Goal: Download file/media

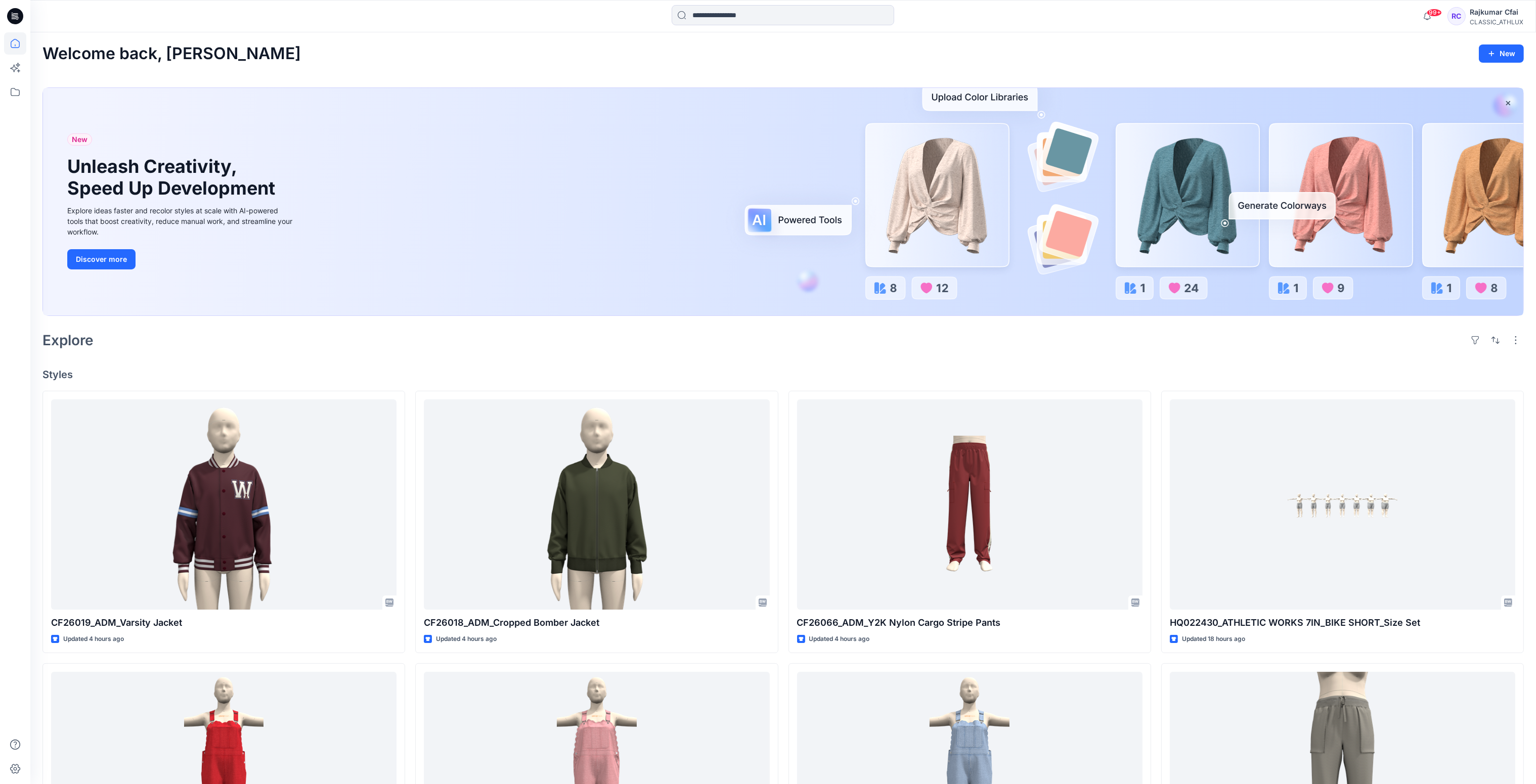
click at [742, 363] on div "Welcome back, Rajkumar New New Unleash Creativity, Speed Up Development Explore…" at bounding box center [783, 639] width 1506 height 1215
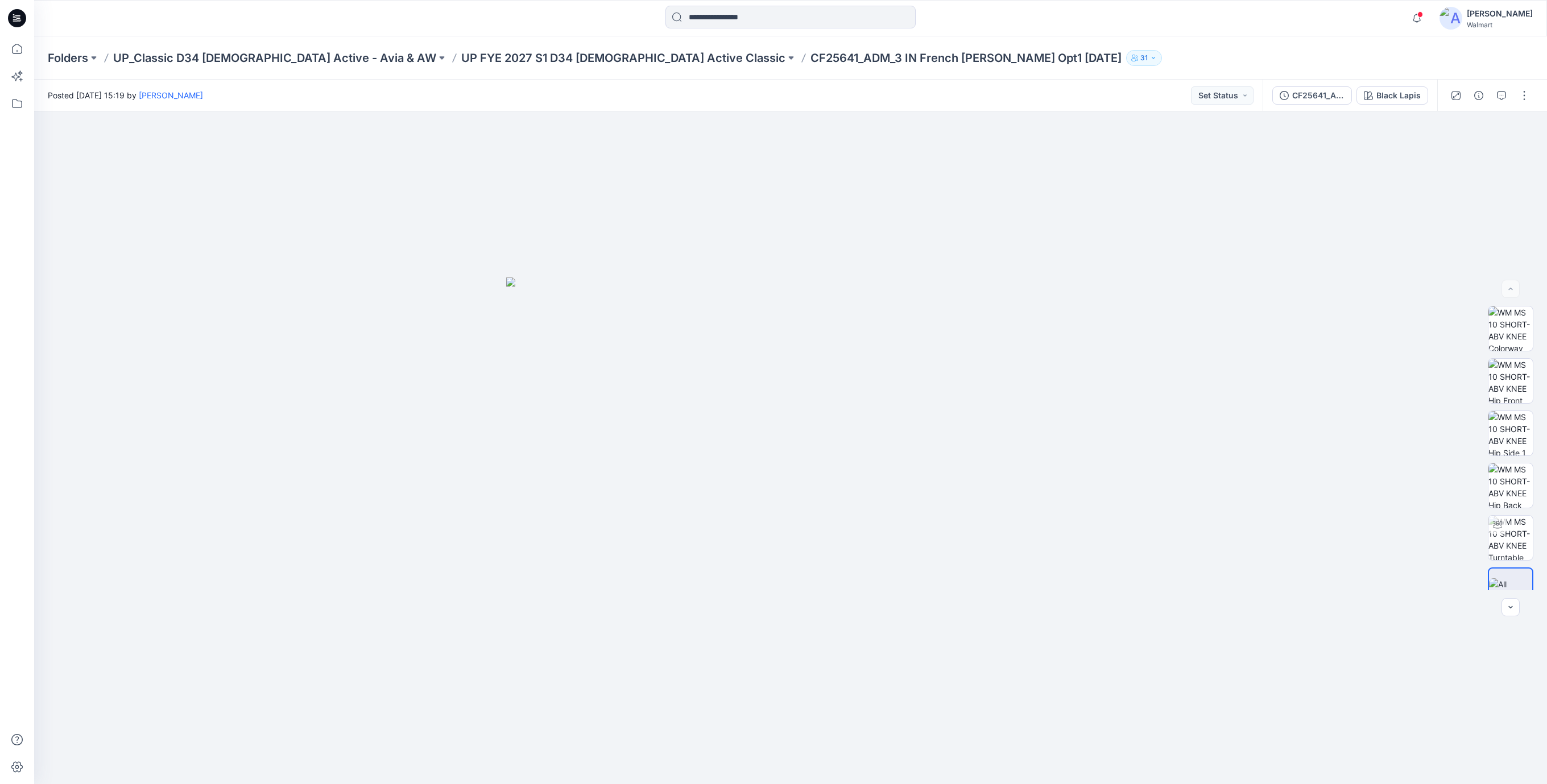
click at [13, 19] on icon at bounding box center [17, 18] width 18 height 18
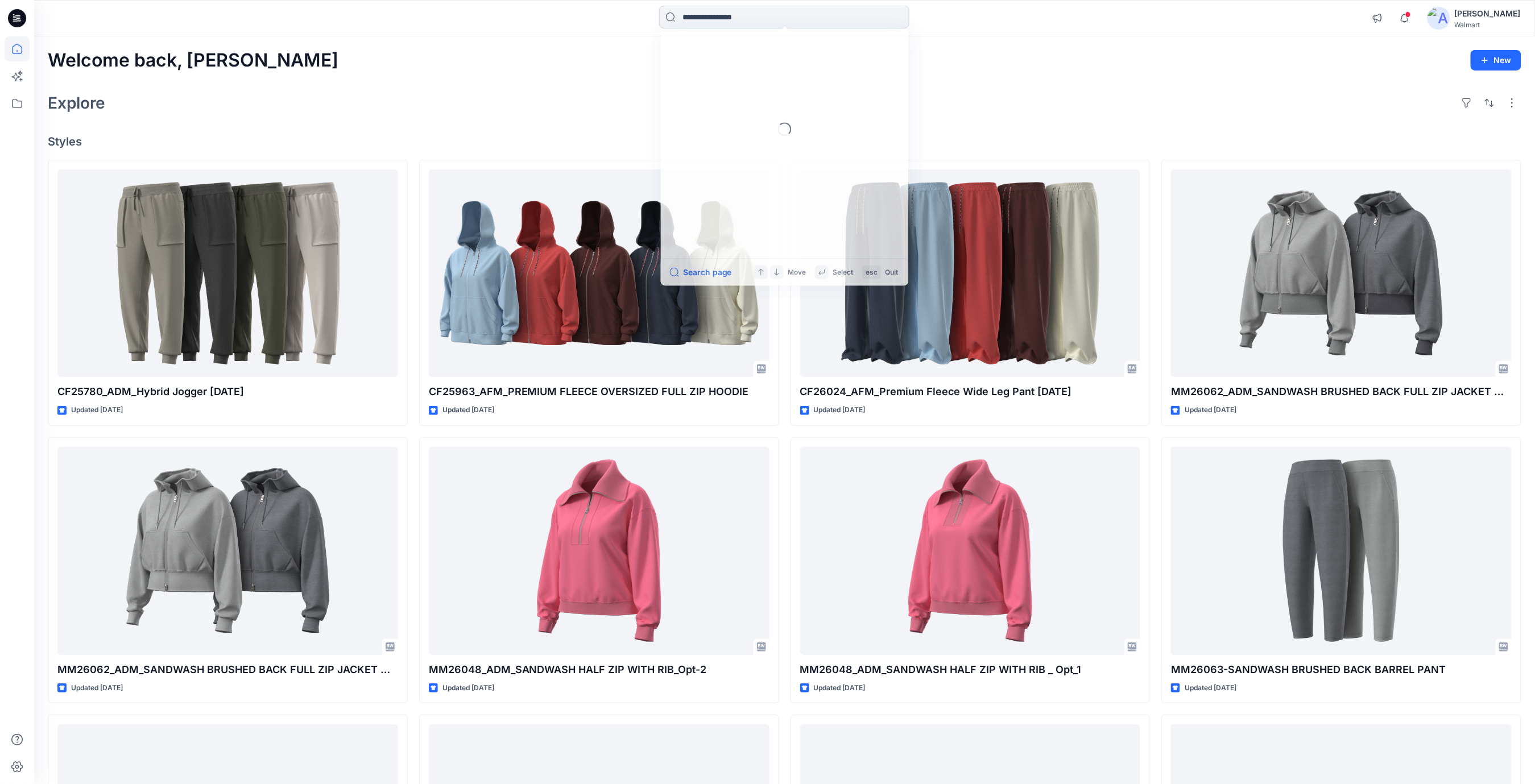
click at [724, 22] on input at bounding box center [784, 17] width 251 height 23
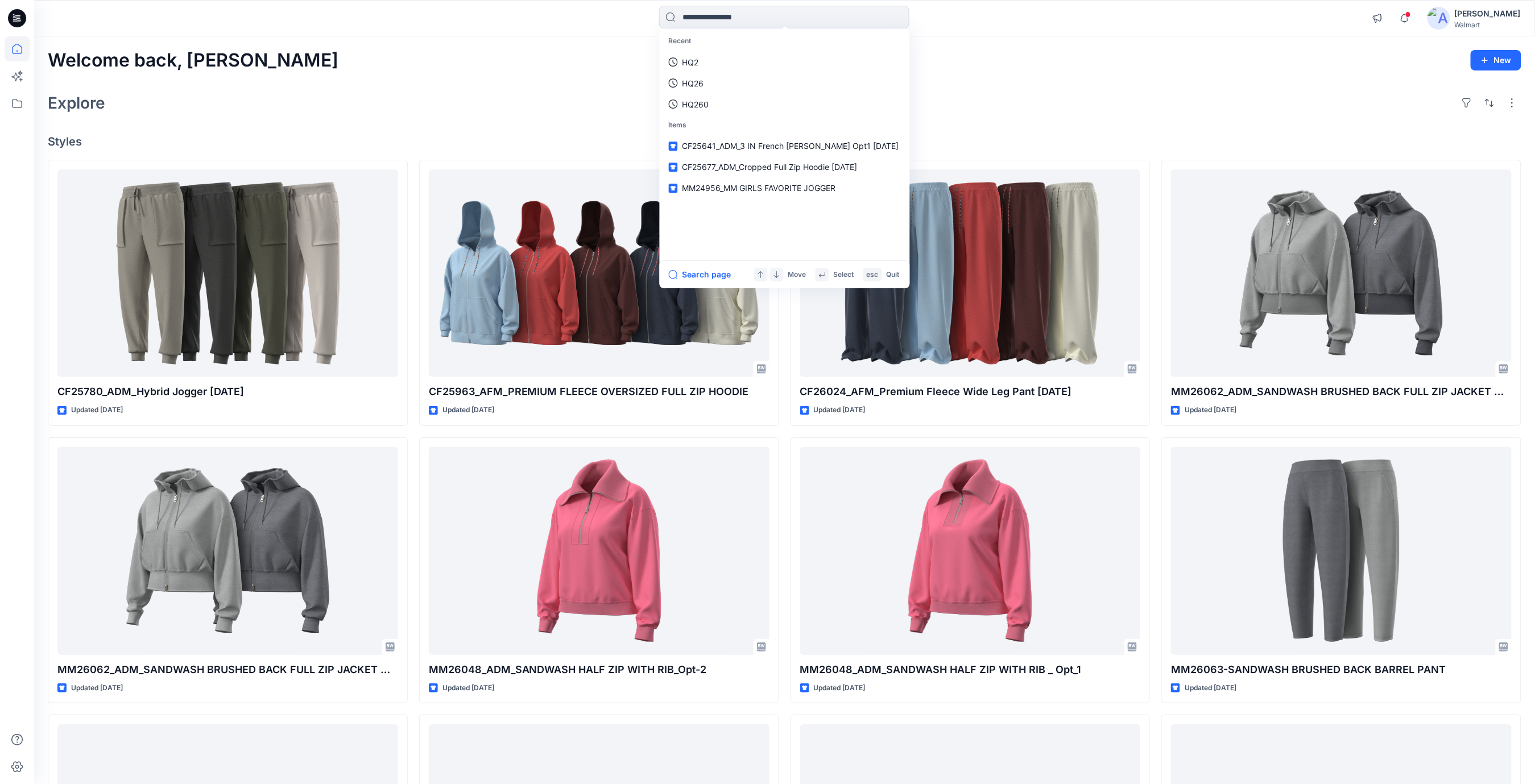
click at [575, 57] on div "Welcome back, [PERSON_NAME]" at bounding box center [784, 61] width 1474 height 21
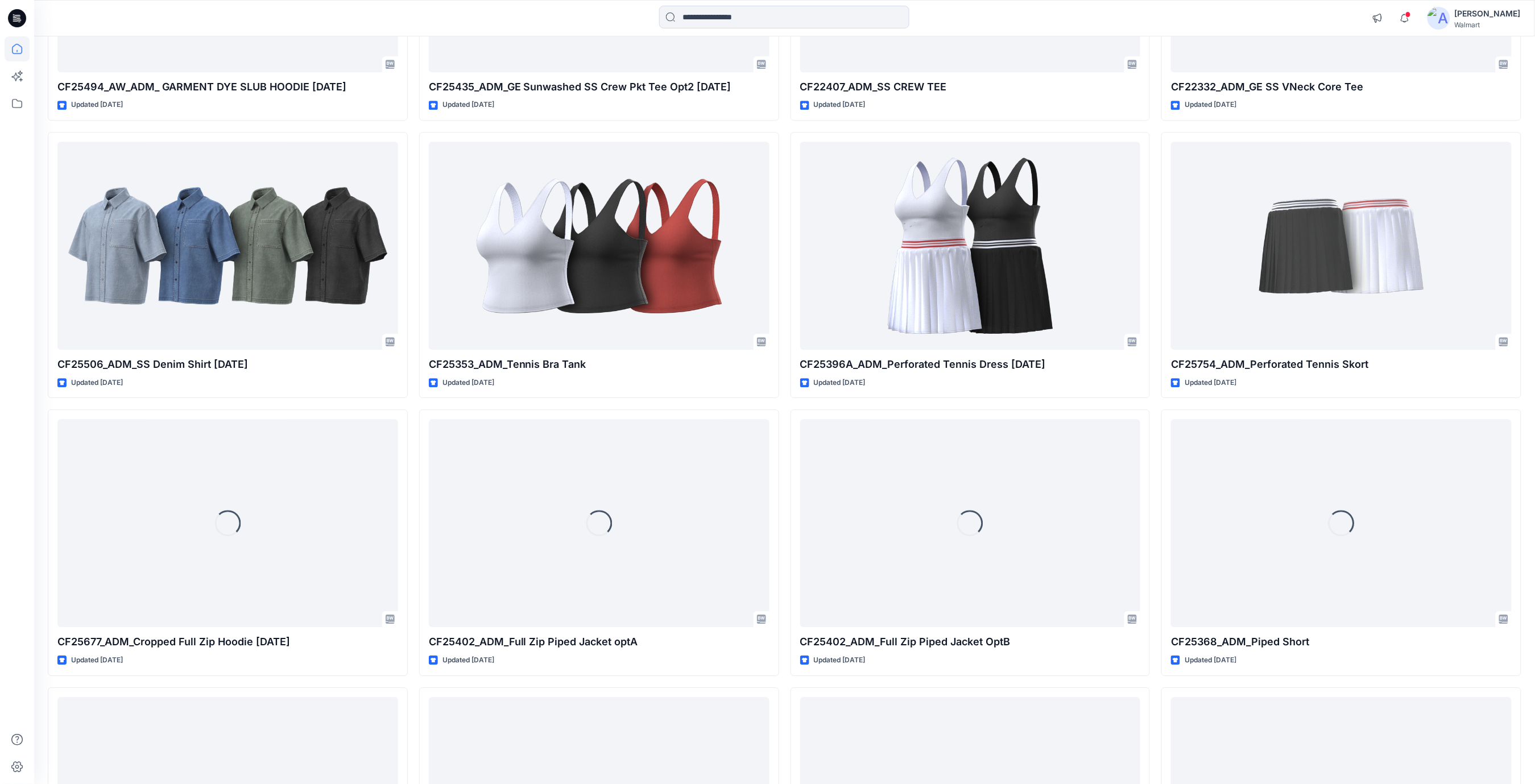
scroll to position [9797, 0]
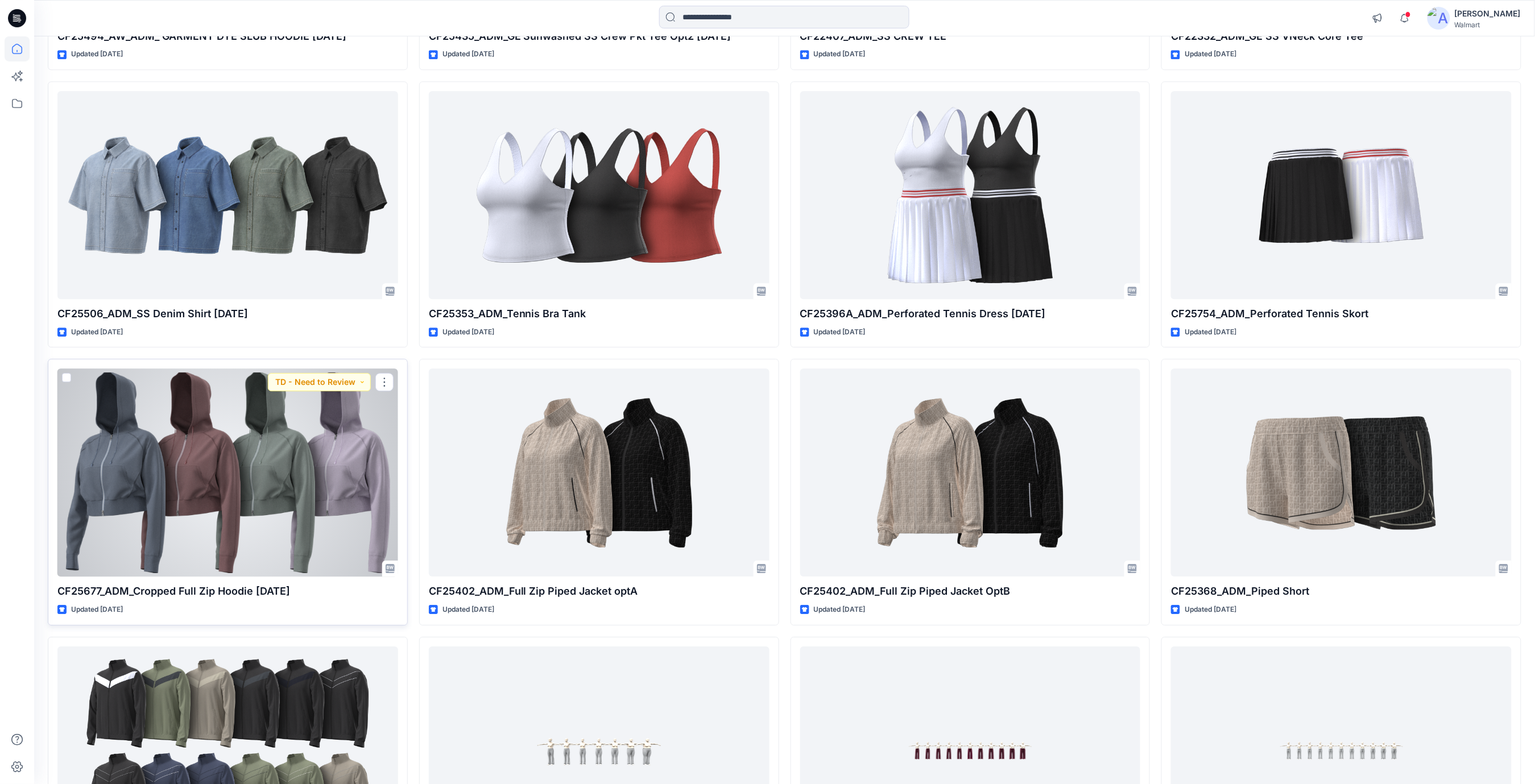
click at [246, 514] on div at bounding box center [228, 472] width 341 height 208
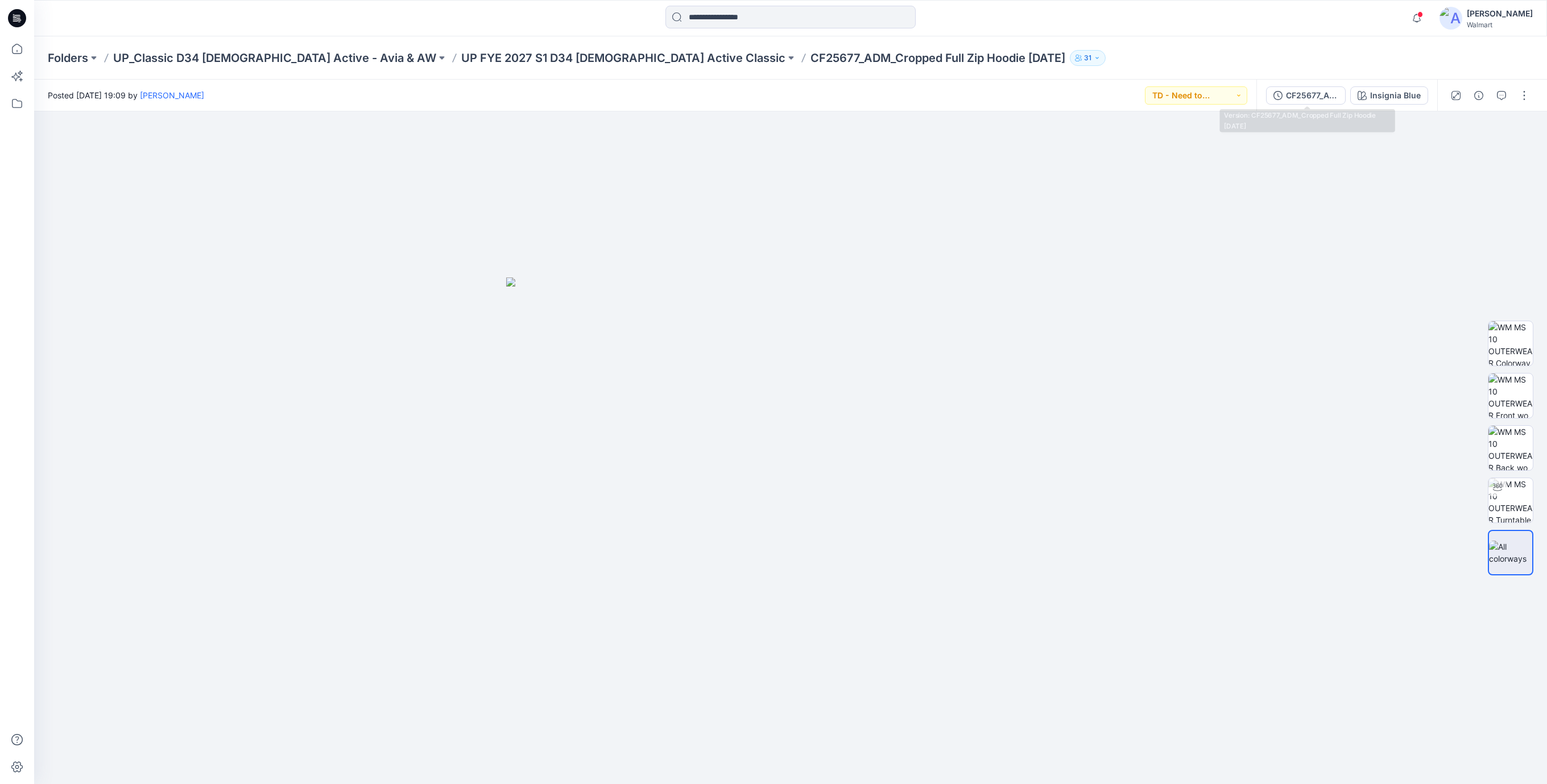
click at [1319, 98] on div "CF25677_ADM_Cropped Full Zip Hoodie [DATE]" at bounding box center [1312, 95] width 52 height 13
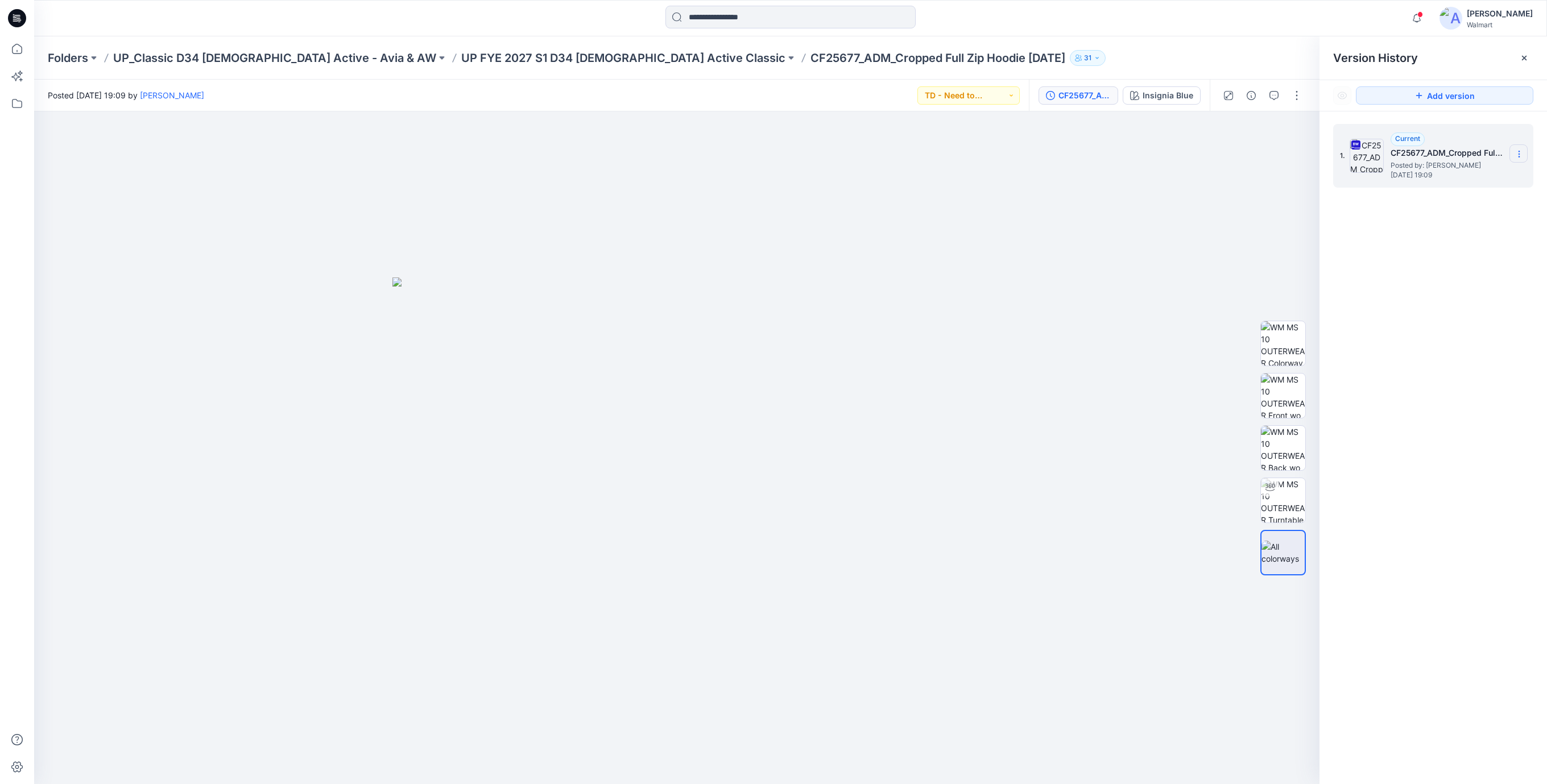
click at [1525, 152] on section at bounding box center [1518, 154] width 18 height 18
click at [1477, 179] on span "Download Source BW File" at bounding box center [1461, 177] width 95 height 14
click at [1063, 347] on div at bounding box center [677, 447] width 1285 height 673
click at [22, 19] on icon at bounding box center [17, 18] width 18 height 18
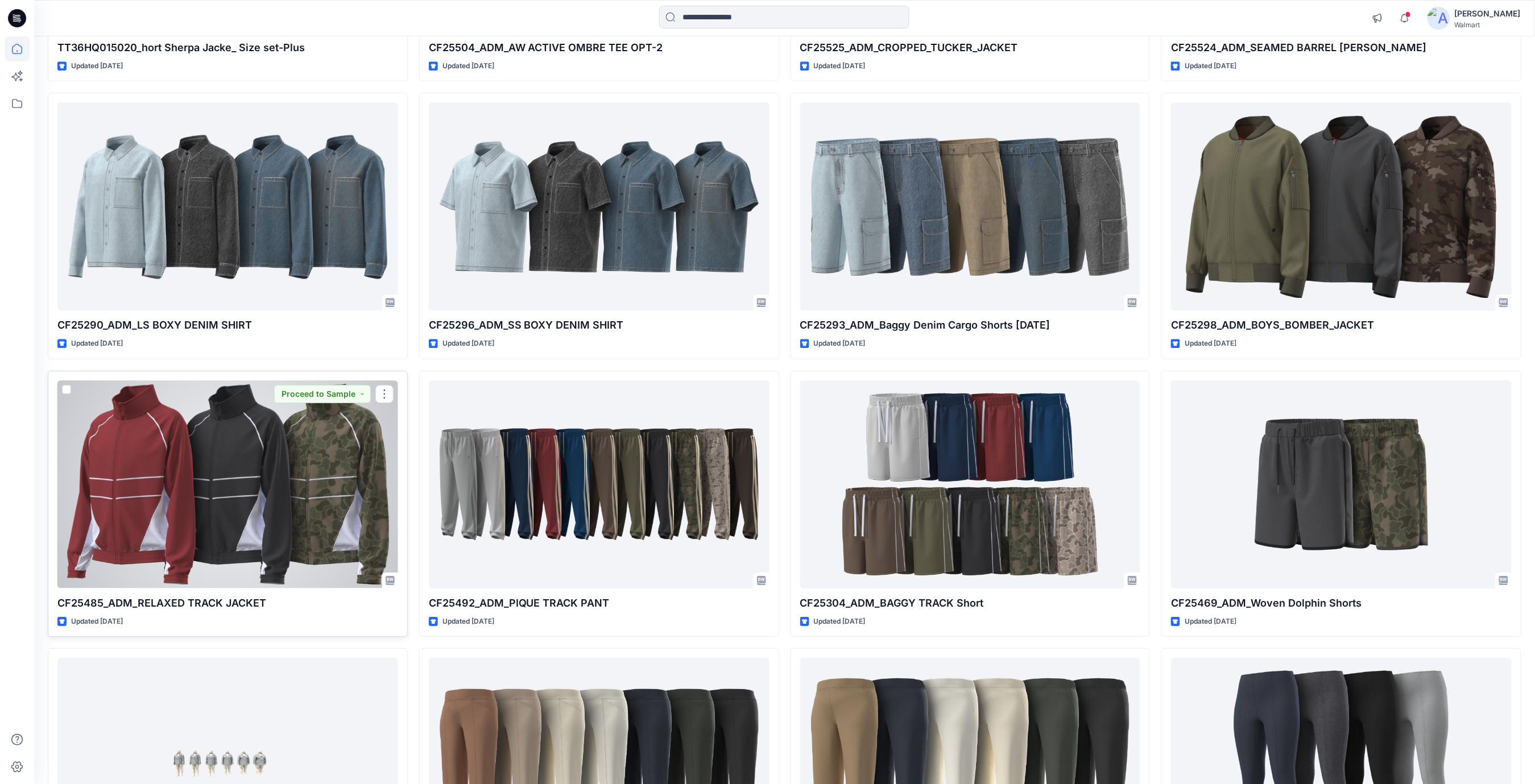
scroll to position [24360, 0]
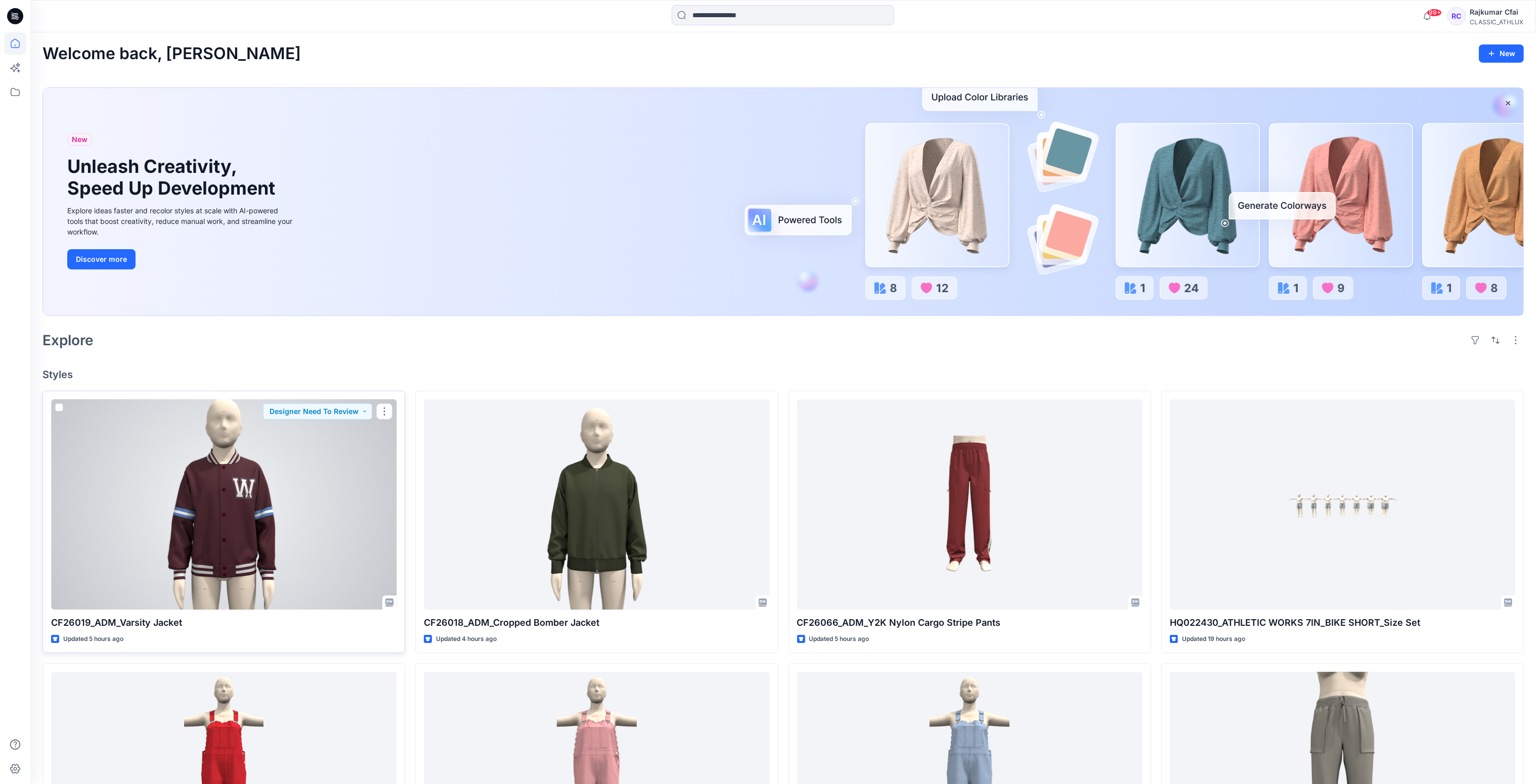
click at [131, 473] on div at bounding box center [223, 505] width 345 height 211
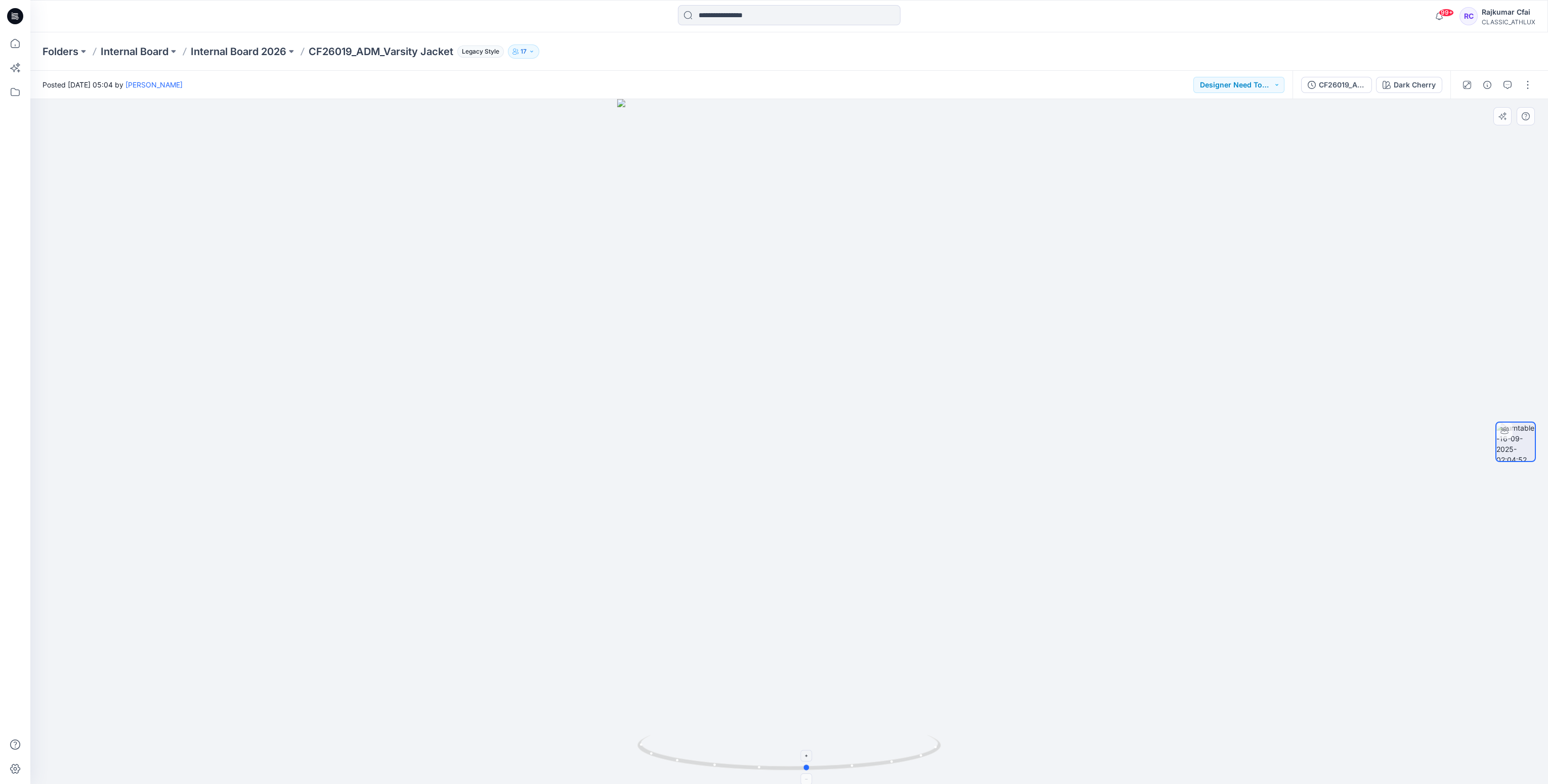
drag, startPoint x: 772, startPoint y: 767, endPoint x: 782, endPoint y: 770, distance: 10.4
click at [782, 770] on icon at bounding box center [790, 754] width 306 height 38
drag, startPoint x: 833, startPoint y: 767, endPoint x: 681, endPoint y: 746, distance: 153.4
click at [681, 746] on icon at bounding box center [790, 754] width 306 height 38
click at [15, 15] on icon at bounding box center [15, 15] width 5 height 1
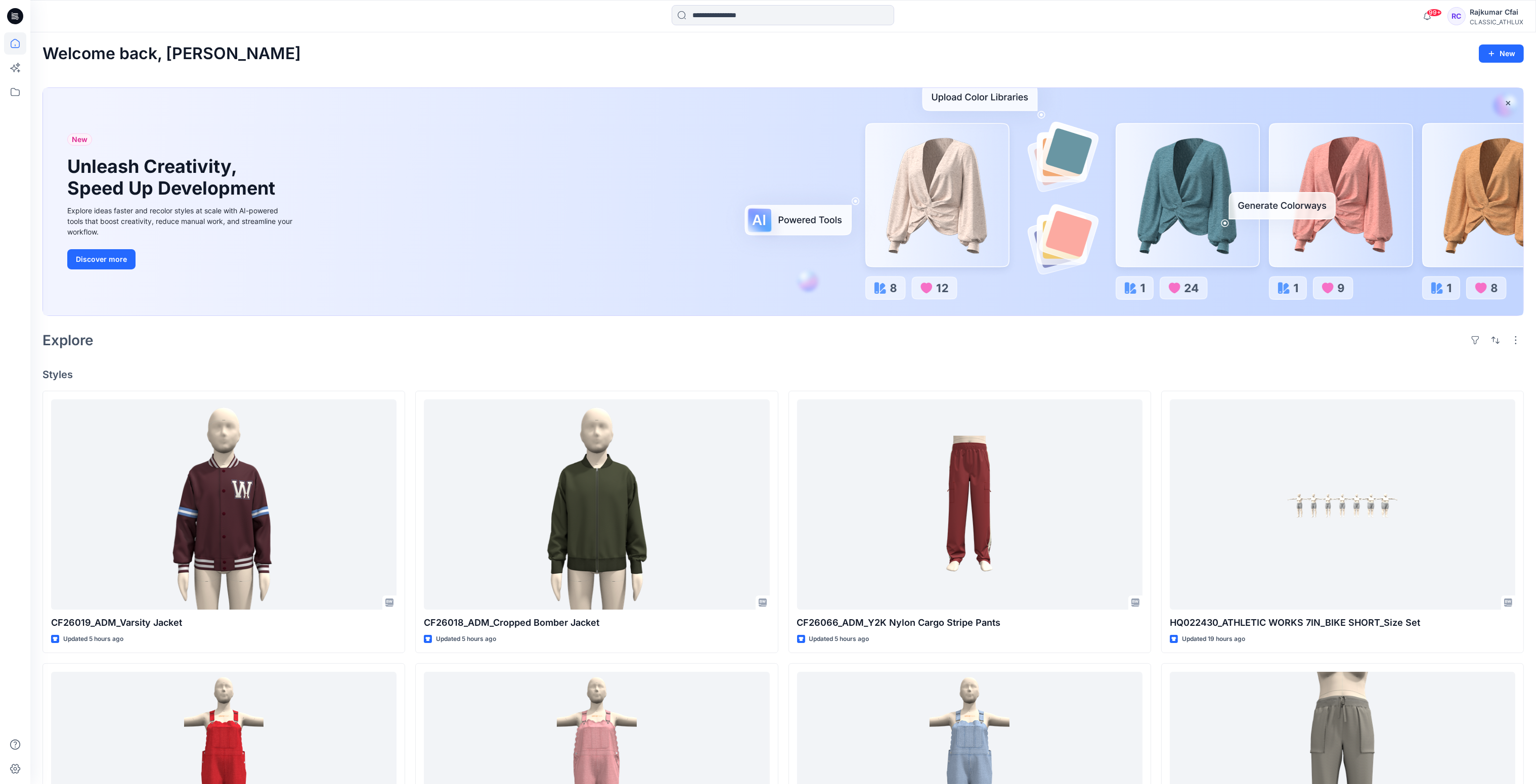
click at [697, 339] on div "Explore" at bounding box center [783, 341] width 1481 height 24
